Goal: Task Accomplishment & Management: Complete application form

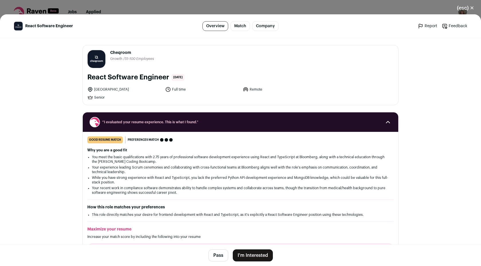
click at [244, 252] on button "I'm Interested" at bounding box center [253, 255] width 40 height 12
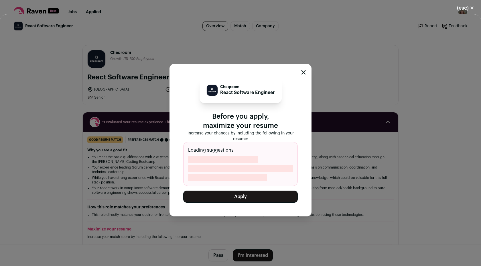
click at [231, 197] on button "Apply" at bounding box center [240, 196] width 114 height 12
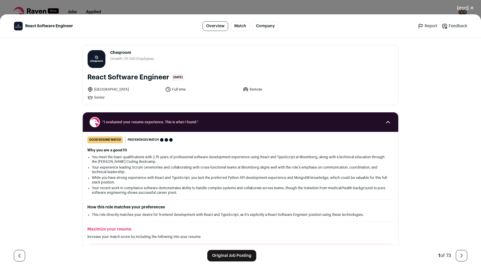
click at [468, 9] on button "(esc) ✕" at bounding box center [465, 8] width 31 height 13
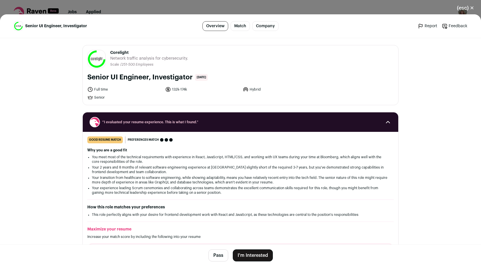
click at [243, 255] on button "I'm Interested" at bounding box center [253, 255] width 40 height 12
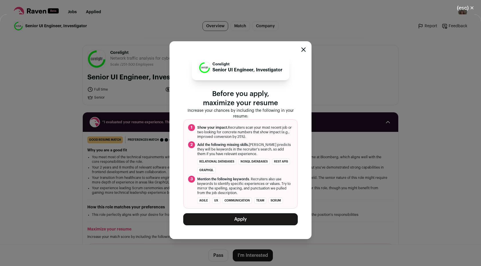
click at [225, 220] on button "Apply" at bounding box center [240, 219] width 114 height 12
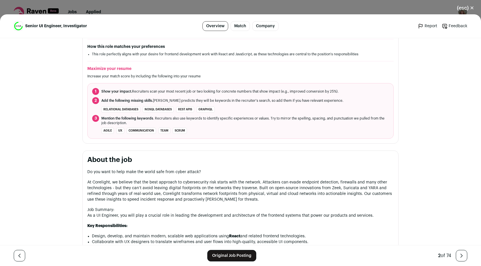
scroll to position [161, 0]
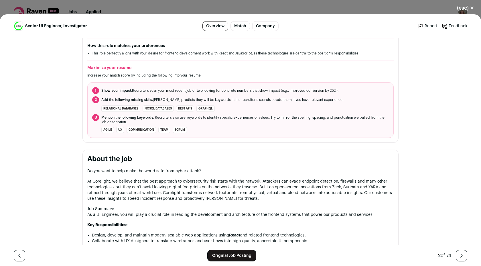
click at [215, 257] on link "Original Job Posting" at bounding box center [231, 255] width 49 height 11
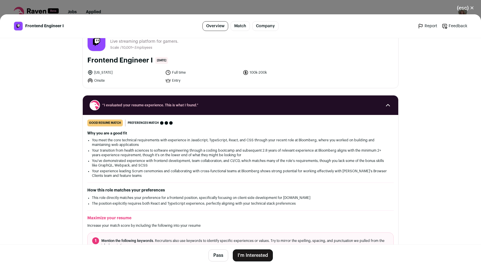
scroll to position [18, 0]
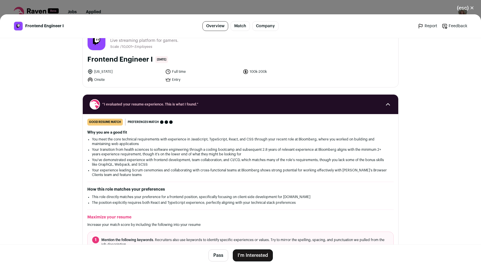
click at [250, 255] on button "I'm Interested" at bounding box center [253, 255] width 40 height 12
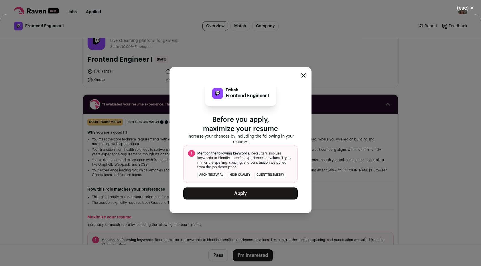
click at [243, 195] on button "Apply" at bounding box center [240, 193] width 114 height 12
